Goal: Communication & Community: Participate in discussion

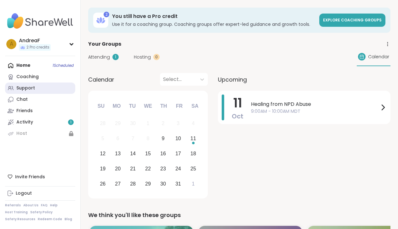
click at [23, 88] on div "Support" at bounding box center [25, 88] width 19 height 6
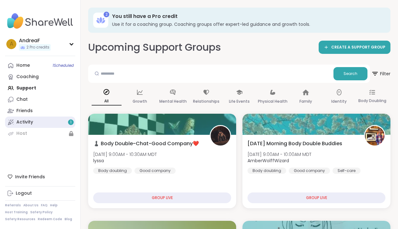
click at [22, 122] on div "Activity 1" at bounding box center [24, 122] width 17 height 6
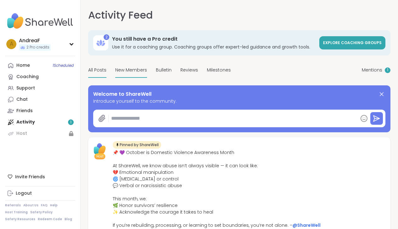
click at [132, 68] on span "New Members" at bounding box center [131, 70] width 32 height 7
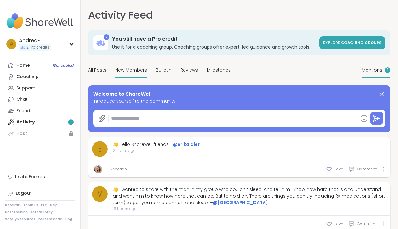
click at [373, 70] on span "Mentions" at bounding box center [372, 70] width 20 height 7
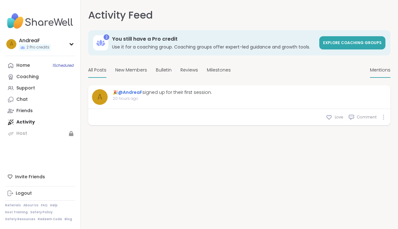
click at [96, 69] on span "All Posts" at bounding box center [97, 70] width 18 height 7
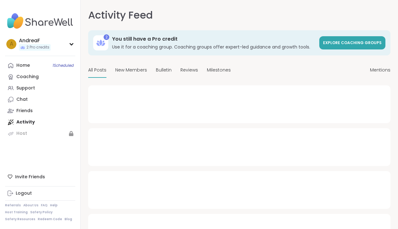
type textarea "*"
